Goal: Information Seeking & Learning: Learn about a topic

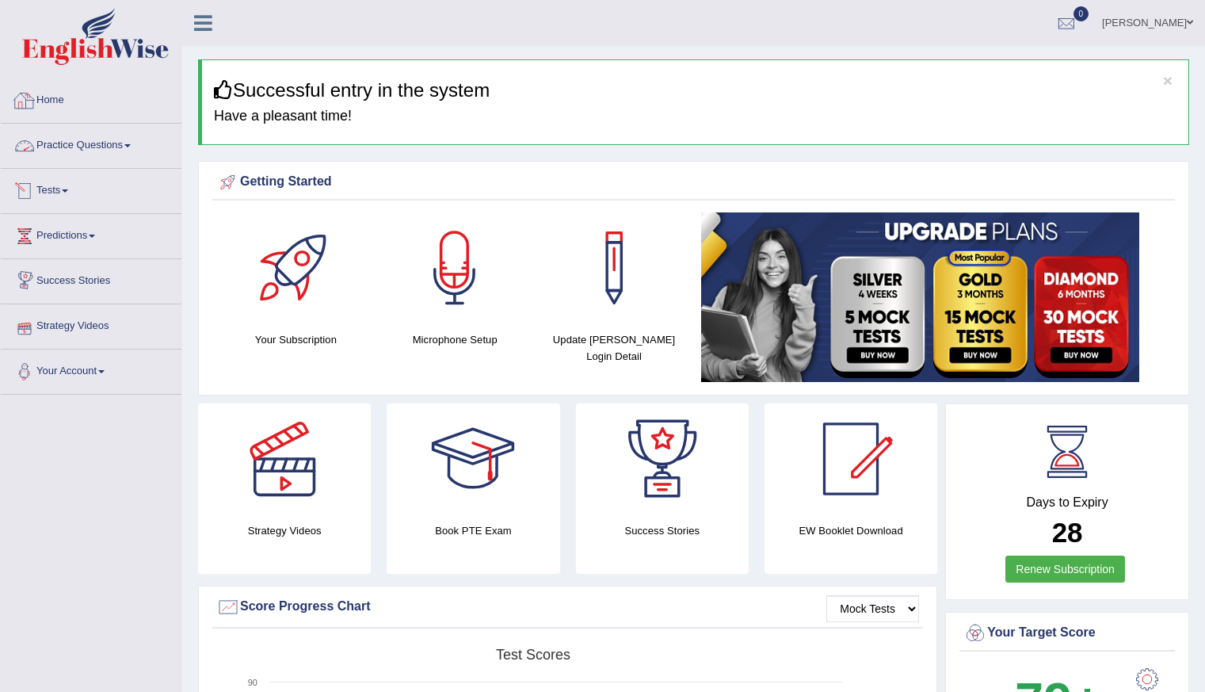
click at [103, 136] on link "Practice Questions" at bounding box center [91, 144] width 181 height 40
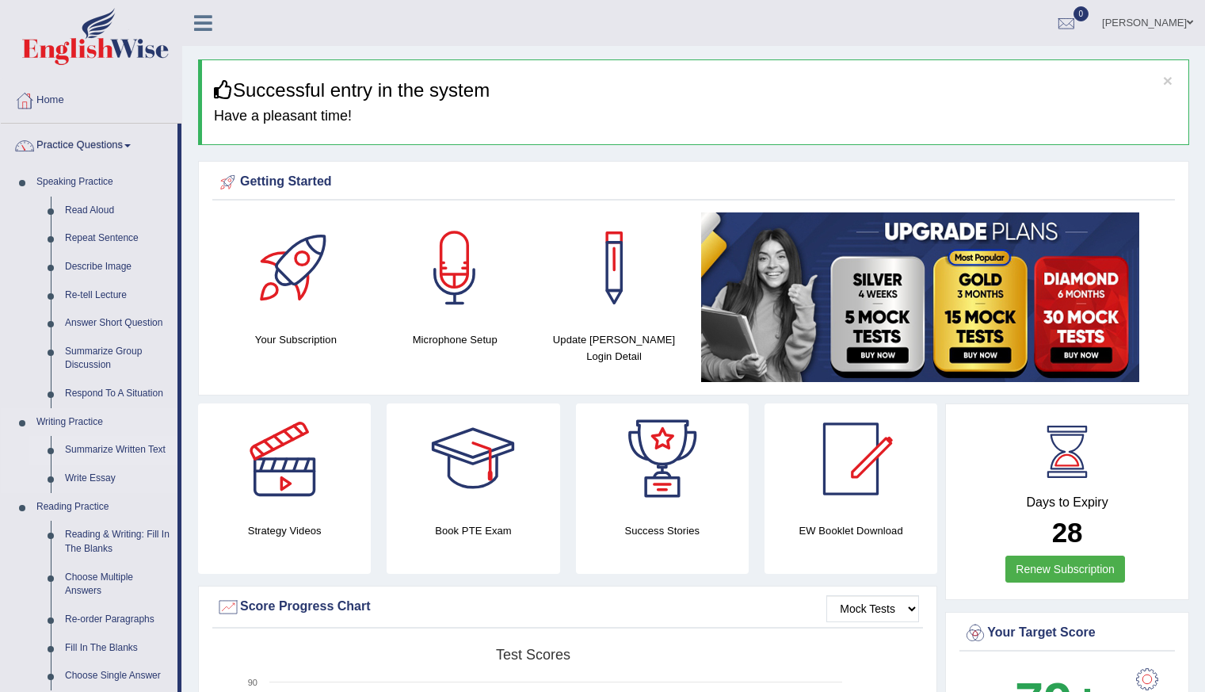
click at [124, 447] on link "Summarize Written Text" at bounding box center [118, 450] width 120 height 29
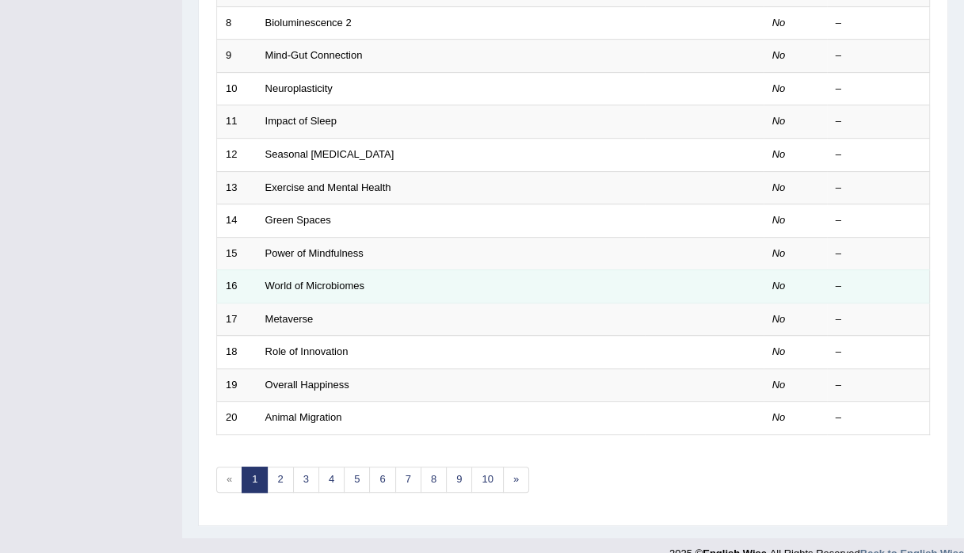
scroll to position [475, 0]
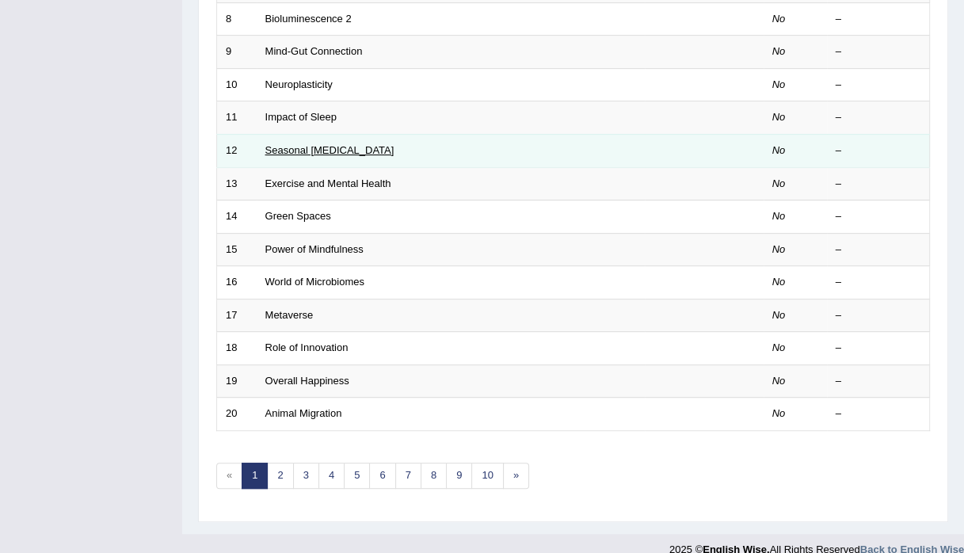
click at [339, 156] on link "Seasonal [MEDICAL_DATA]" at bounding box center [329, 150] width 129 height 12
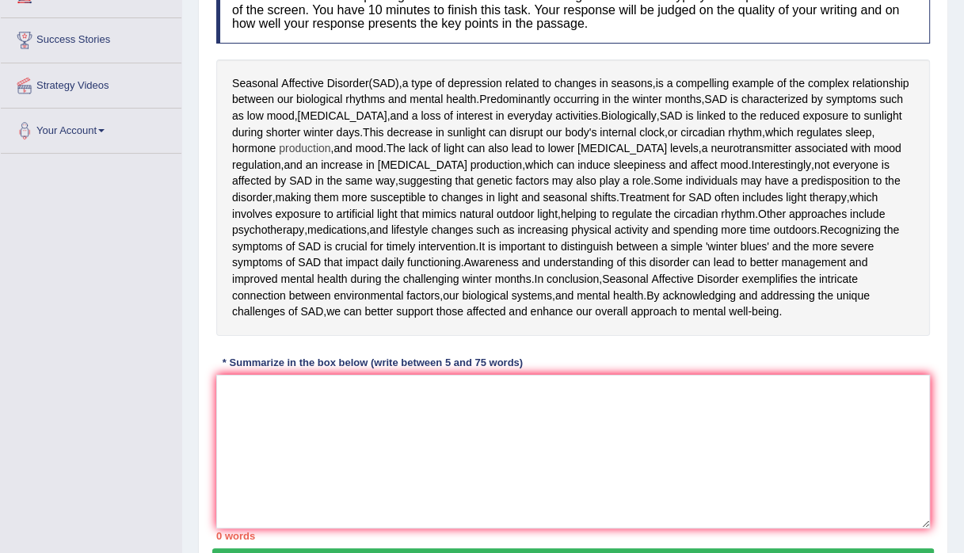
scroll to position [317, 0]
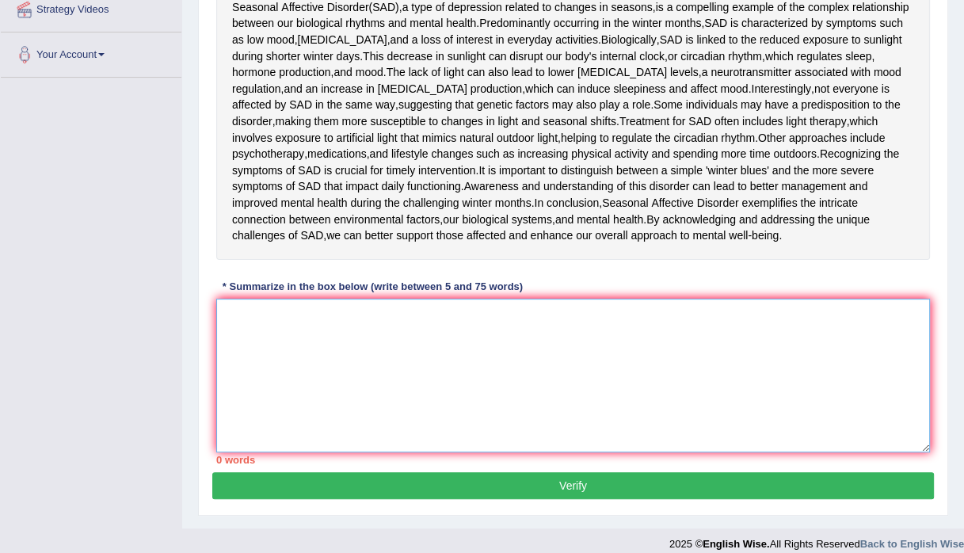
click at [331, 441] on textarea at bounding box center [573, 376] width 714 height 154
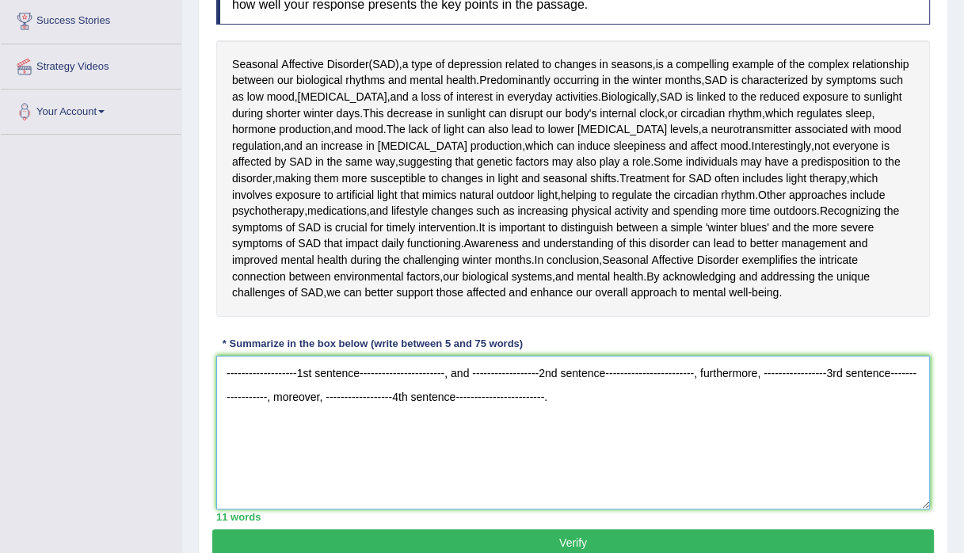
scroll to position [259, 0]
type textarea "-------------------1st sentence-----------------------, and ------------------2…"
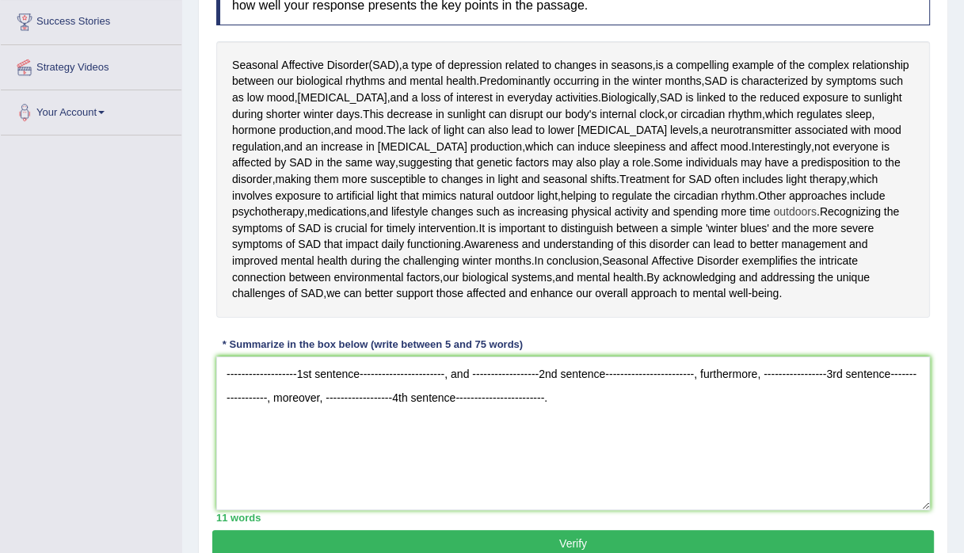
click at [781, 204] on span "outdoors" at bounding box center [794, 212] width 43 height 17
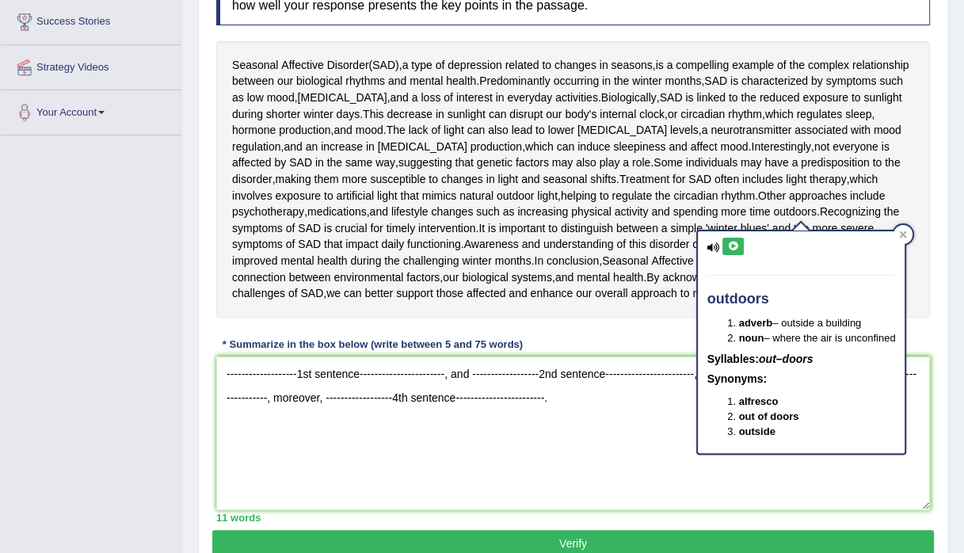
click at [229, 315] on div "Seasonal [MEDICAL_DATA] ( SAD ), a type of [MEDICAL_DATA] related to changes in…" at bounding box center [573, 179] width 714 height 277
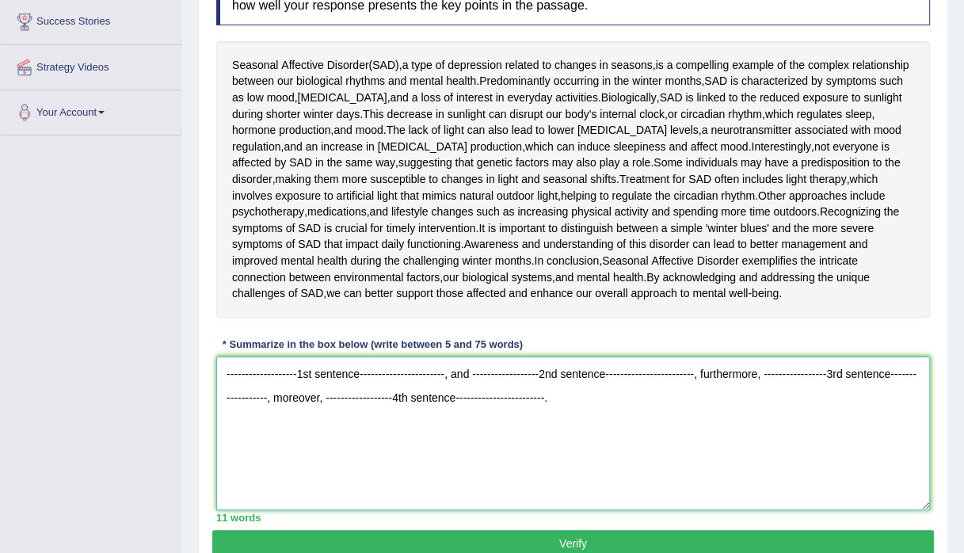
drag, startPoint x: 487, startPoint y: 398, endPoint x: 138, endPoint y: 341, distance: 353.3
click at [136, 341] on div "Toggle navigation Home Practice Questions Speaking Practice Read Aloud Repeat S…" at bounding box center [482, 179] width 964 height 877
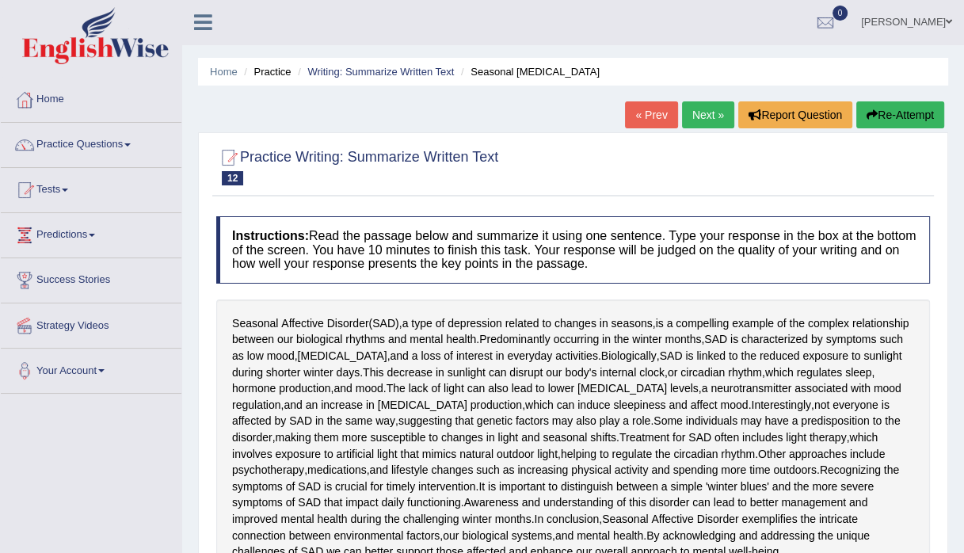
scroll to position [0, 0]
type textarea "Seasonal [MEDICAL_DATA], a type or [MEDICAL_DATA] related to changes in seasons…"
click at [105, 143] on link "Practice Questions" at bounding box center [91, 144] width 181 height 40
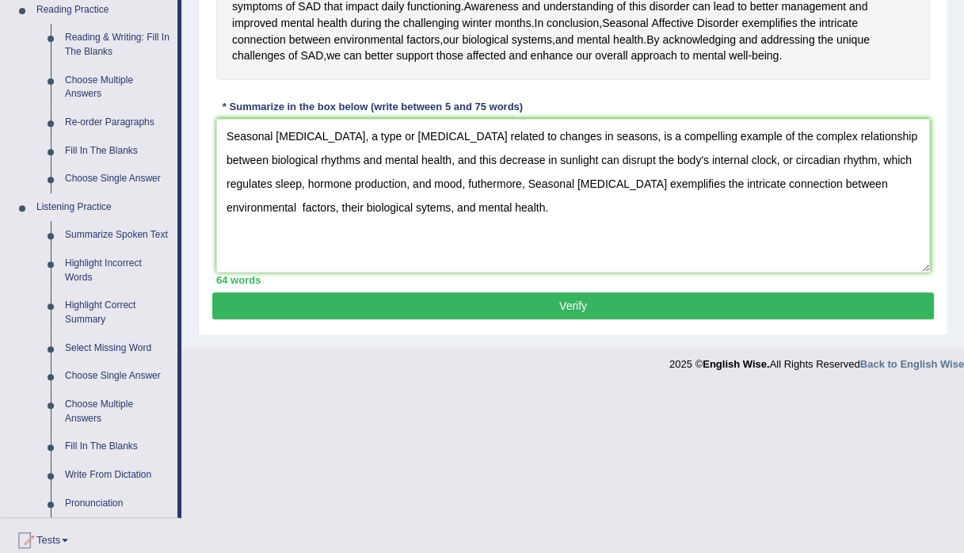
scroll to position [498, 0]
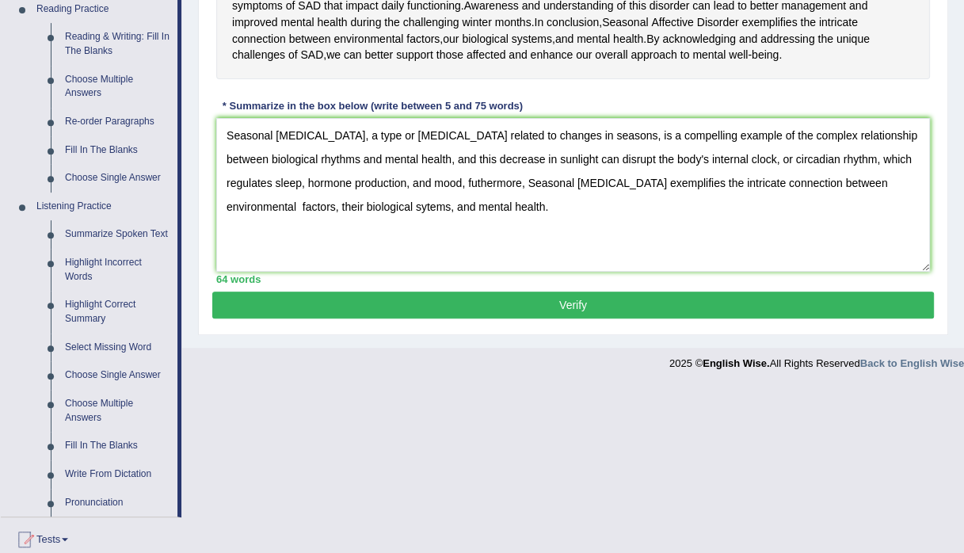
click at [615, 307] on button "Verify" at bounding box center [573, 305] width 722 height 27
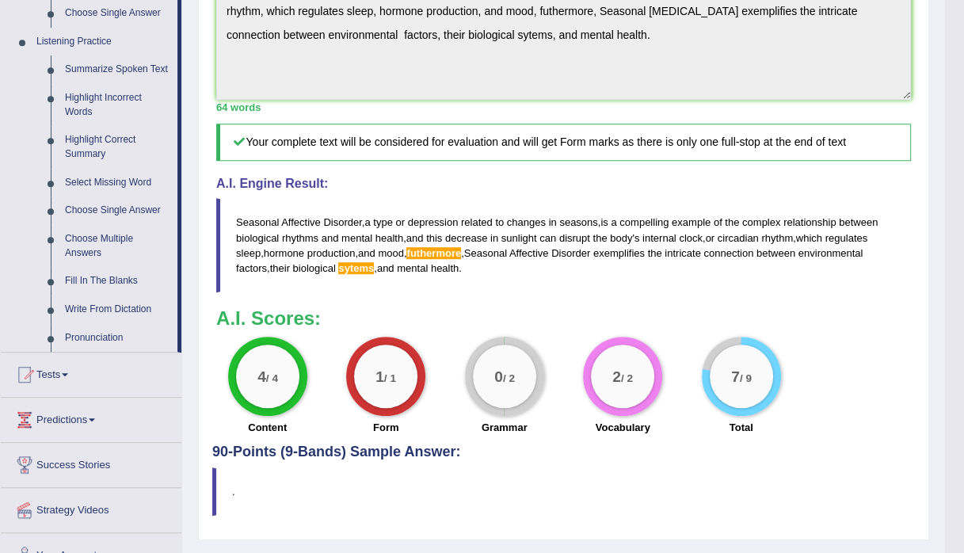
scroll to position [687, 0]
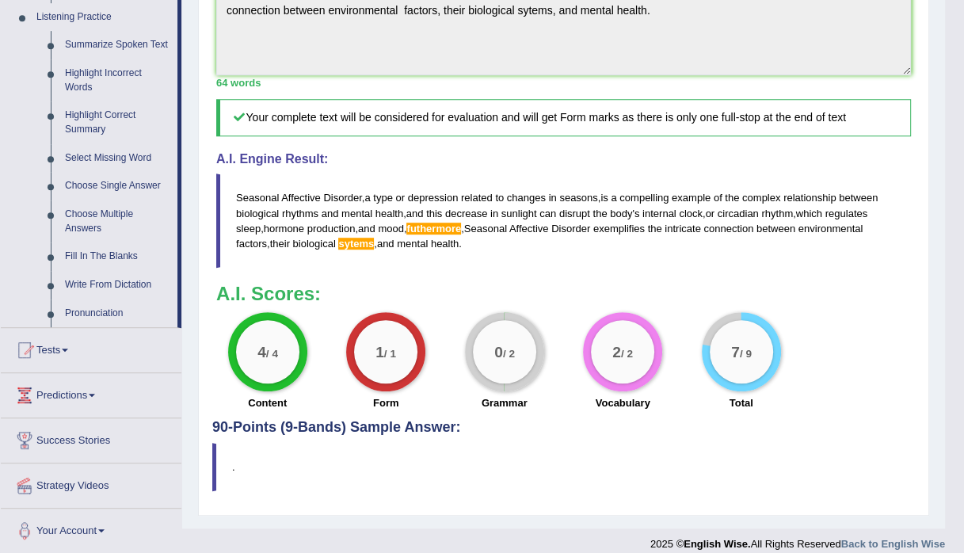
click at [502, 348] on small "/ 2" at bounding box center [508, 354] width 12 height 12
click at [67, 349] on span at bounding box center [65, 350] width 6 height 3
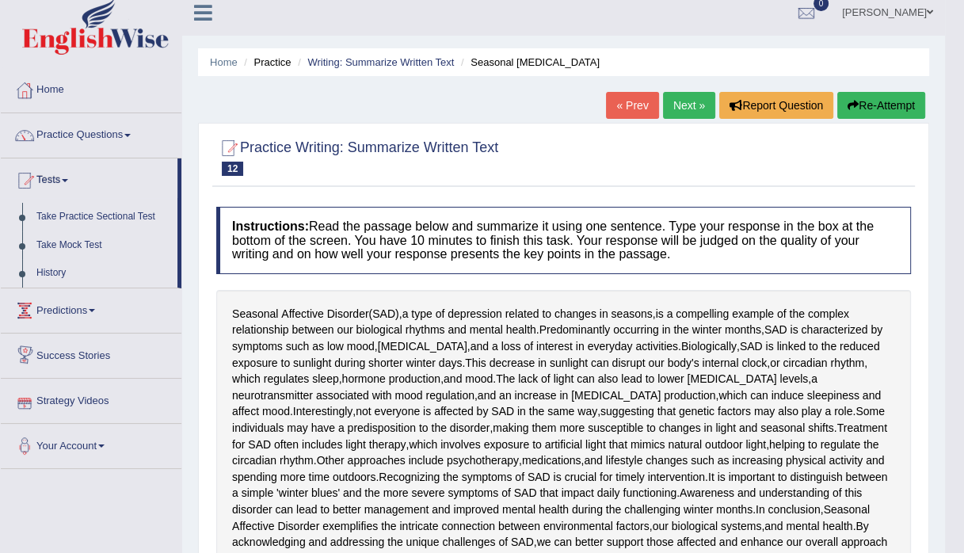
scroll to position [0, 0]
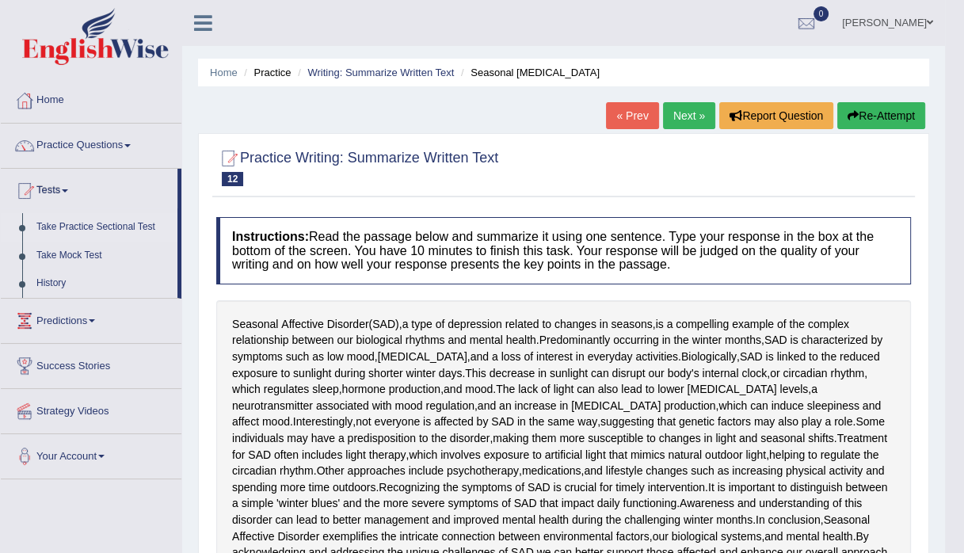
click at [77, 222] on link "Take Practice Sectional Test" at bounding box center [103, 227] width 148 height 29
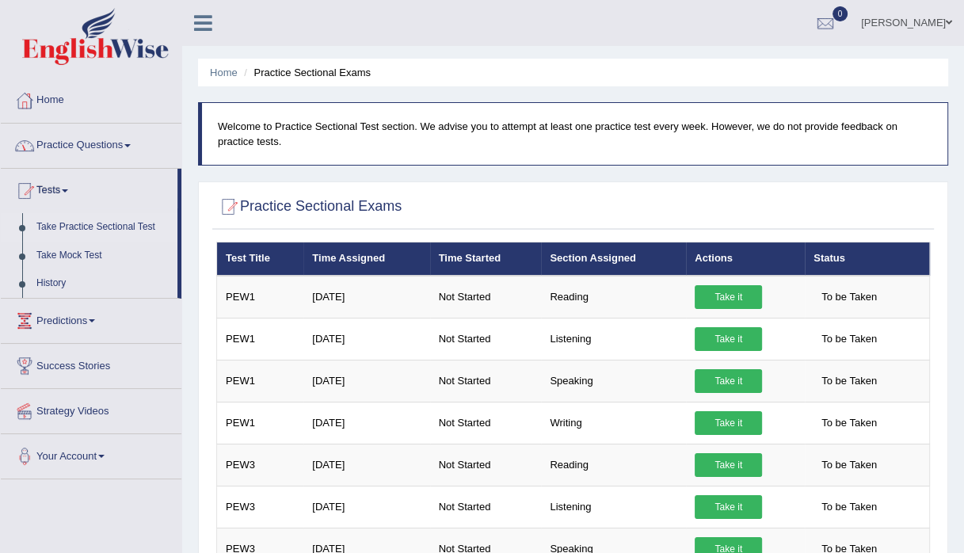
click at [48, 187] on link "Tests" at bounding box center [89, 189] width 177 height 40
